Goal: Navigation & Orientation: Find specific page/section

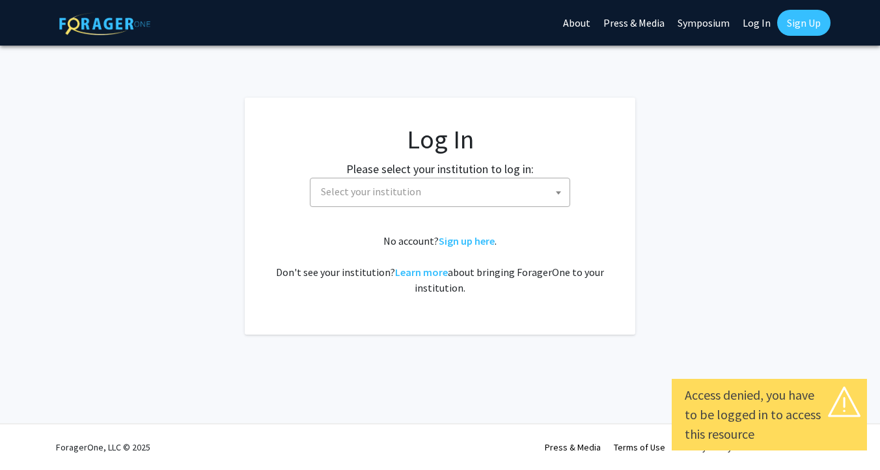
select select
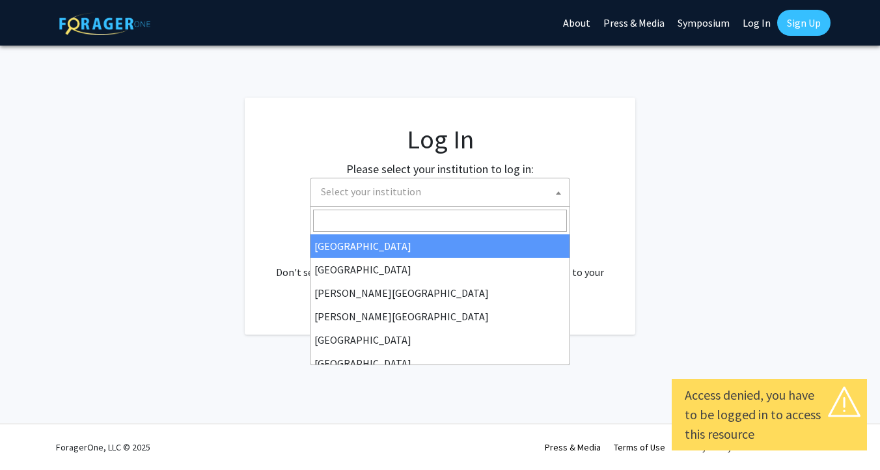
click at [373, 196] on span "Select your institution" at bounding box center [371, 191] width 100 height 13
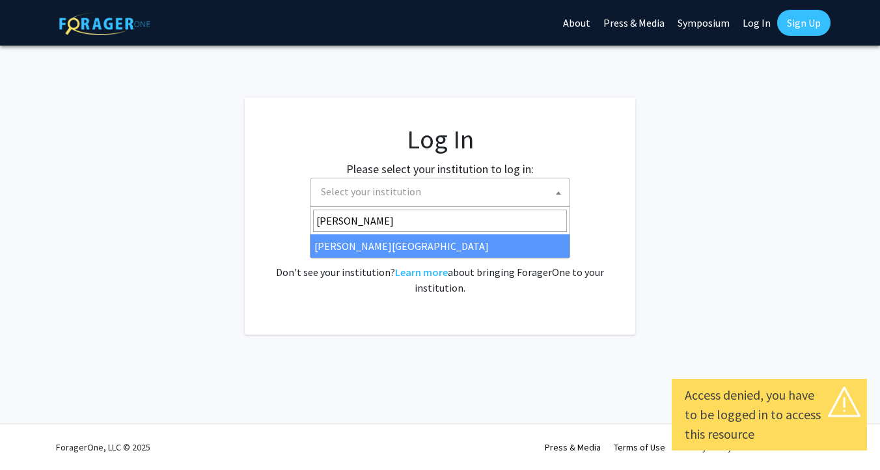
type input "thomas"
select select "24"
